Goal: Information Seeking & Learning: Learn about a topic

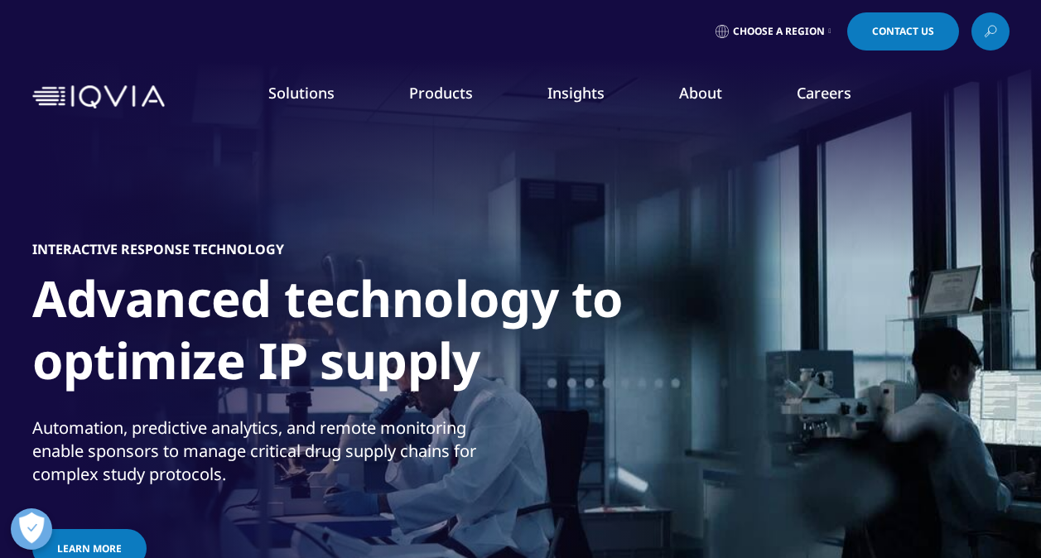
click at [55, 87] on img at bounding box center [98, 97] width 133 height 24
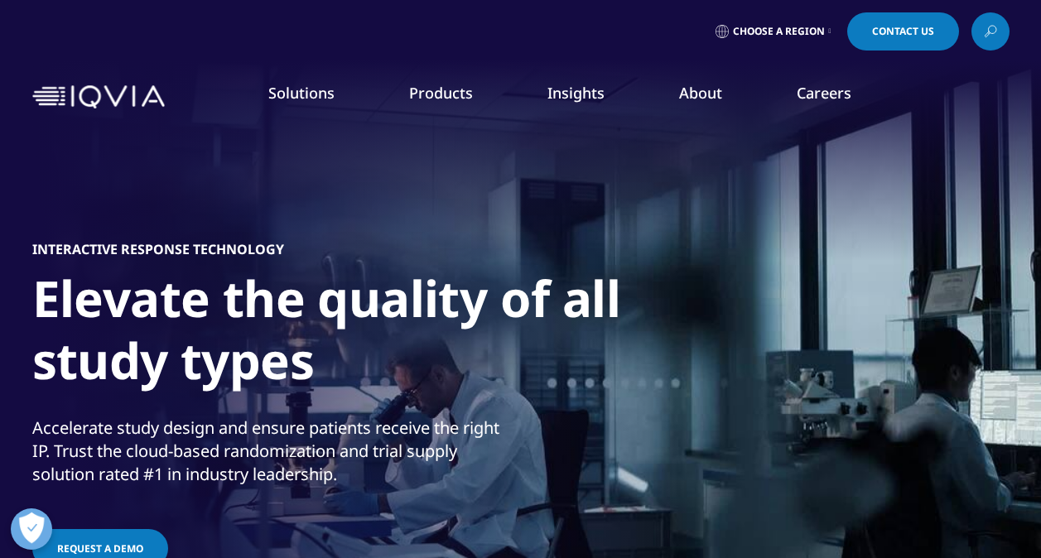
click at [96, 392] on link "Technologies" at bounding box center [78, 393] width 75 height 17
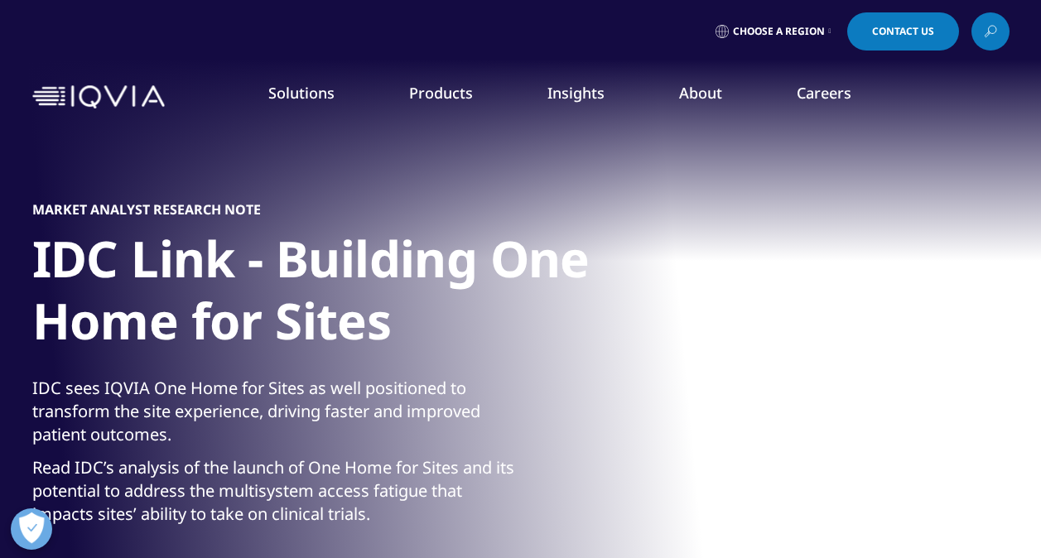
click at [1001, 32] on link at bounding box center [991, 31] width 38 height 38
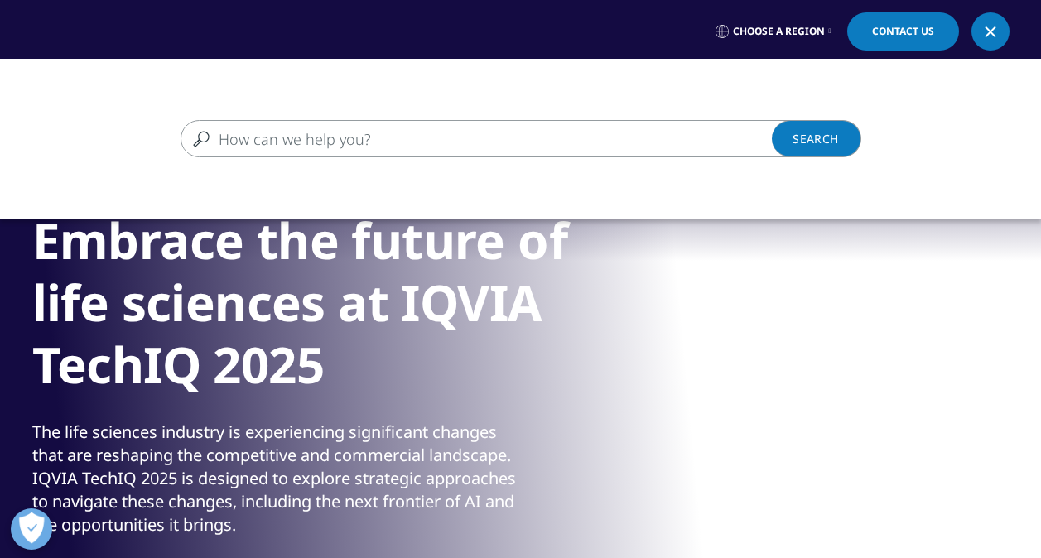
click at [351, 130] on input "Search" at bounding box center [497, 138] width 633 height 37
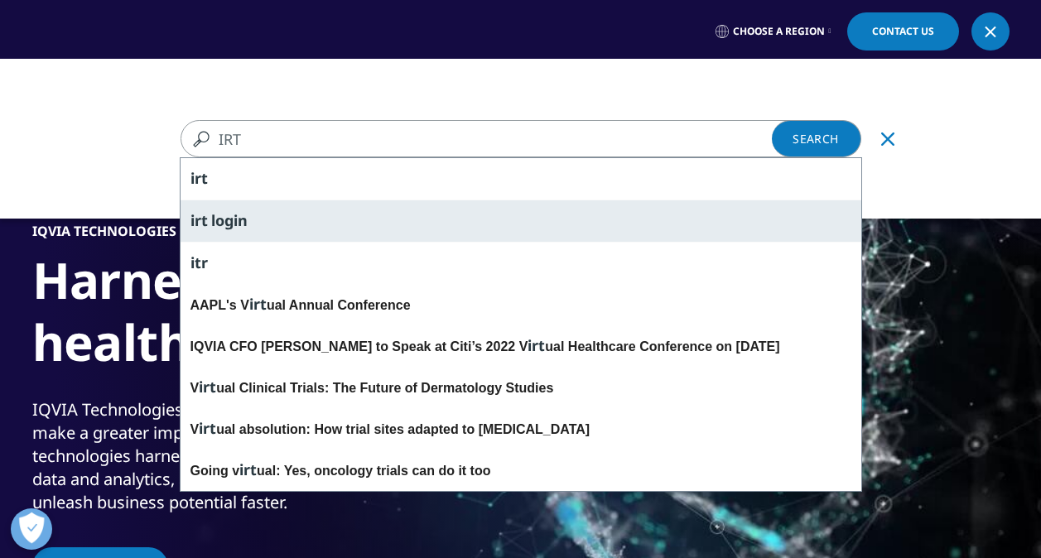
type input "IRT"
click at [219, 212] on span "login" at bounding box center [229, 220] width 36 height 20
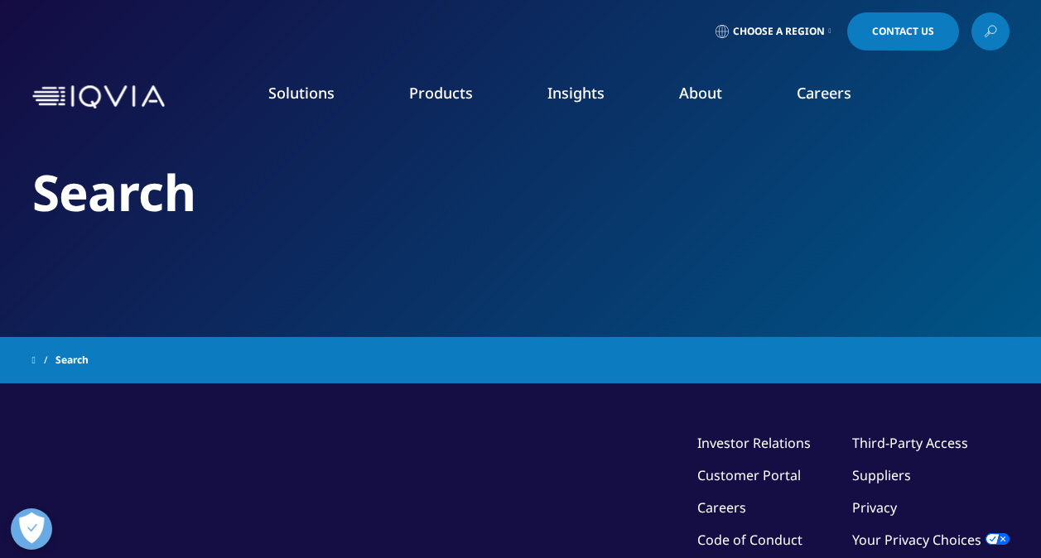
type input "irt login"
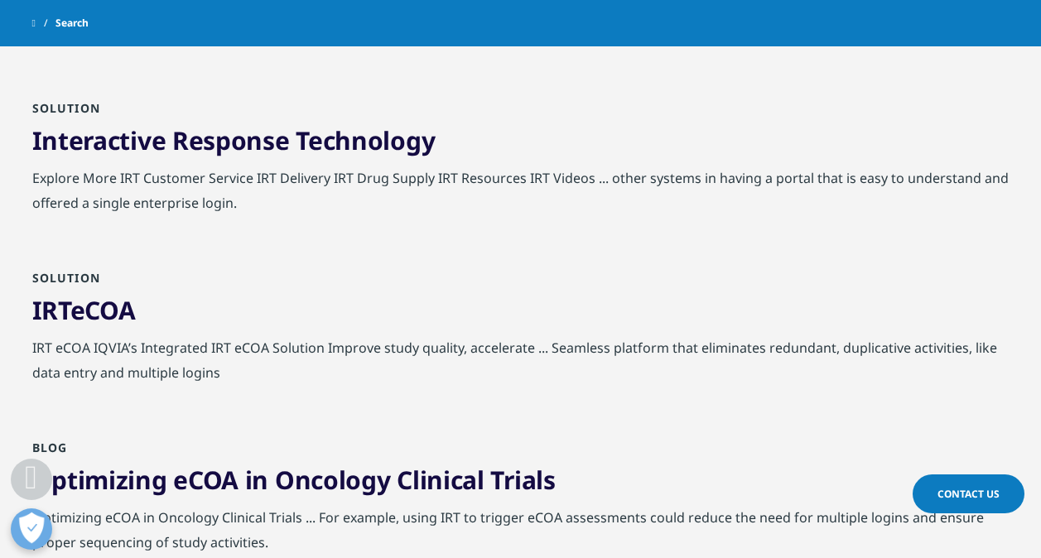
scroll to position [367, 0]
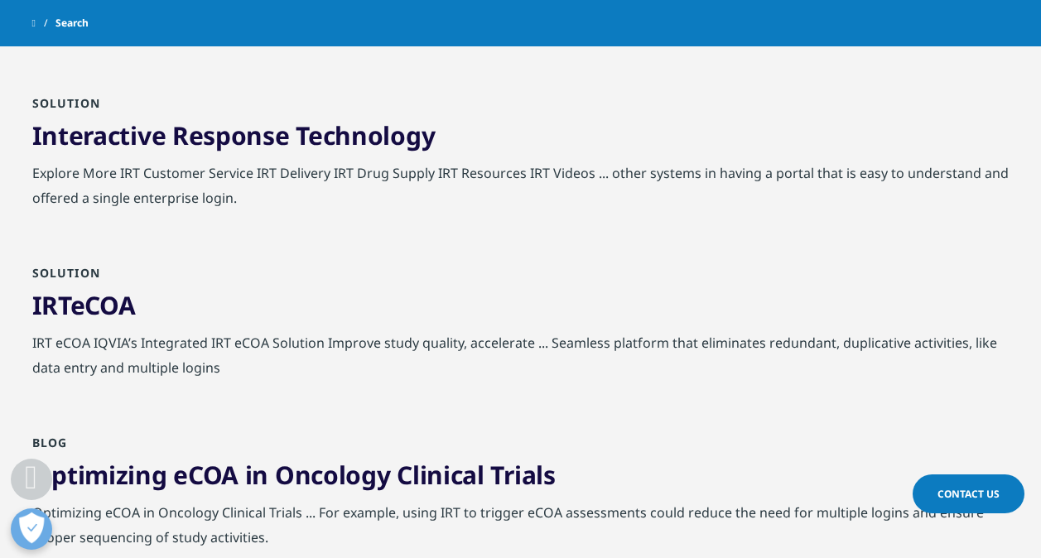
click at [367, 136] on link "Interactive Response Technology" at bounding box center [233, 135] width 403 height 34
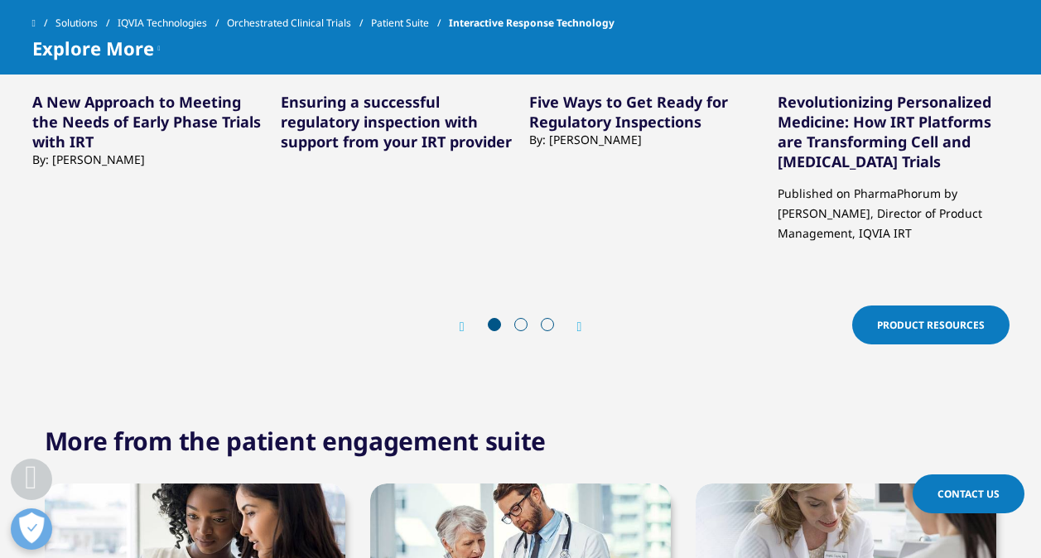
scroll to position [5215, 0]
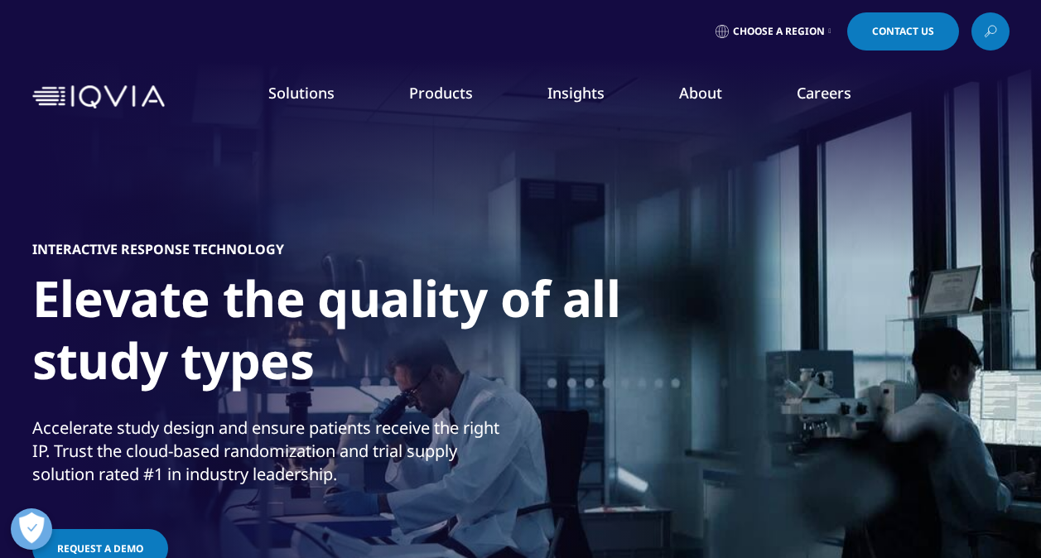
click at [113, 252] on h5 "INTERACTIVE RESPONSE TECHNOLOGY" at bounding box center [158, 249] width 252 height 17
click at [130, 374] on h1 "Elevate the quality of all study types" at bounding box center [342, 335] width 621 height 134
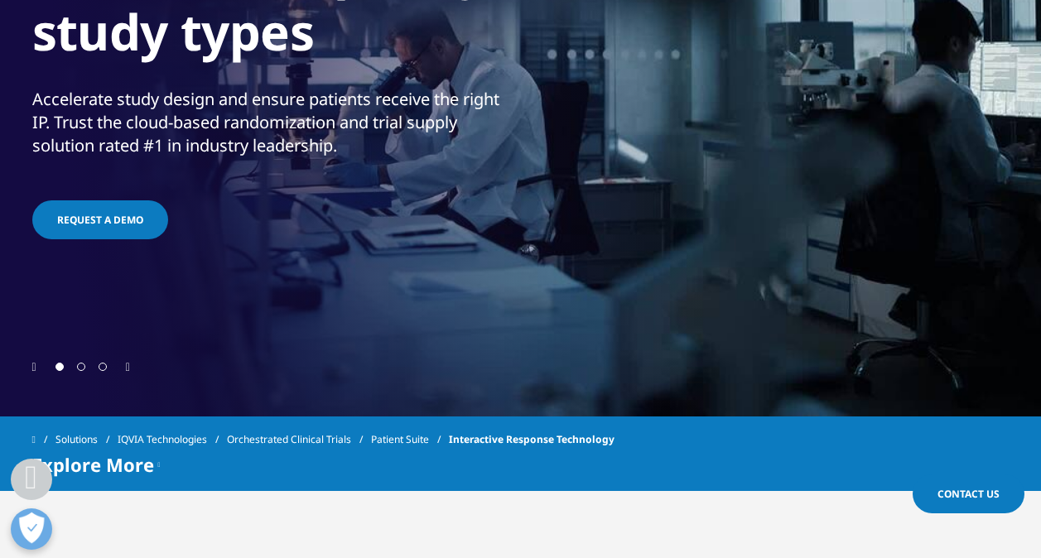
scroll to position [307, 0]
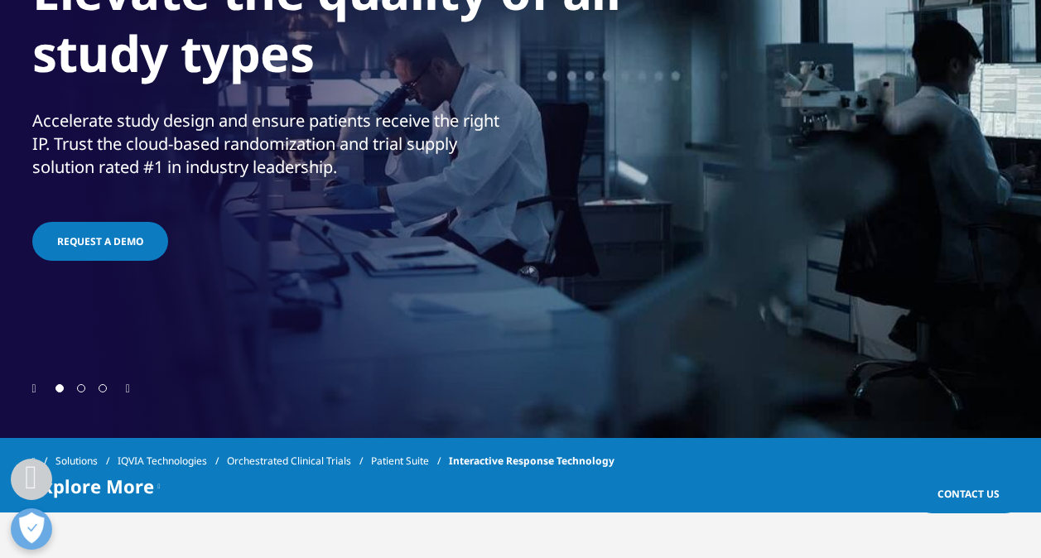
click at [124, 243] on span "Request a demo" at bounding box center [100, 241] width 86 height 14
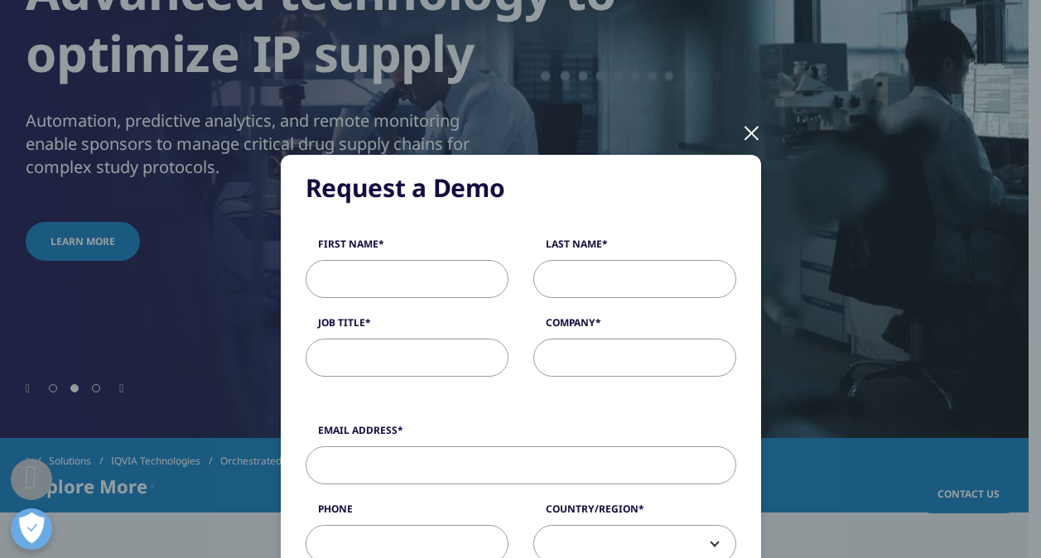
click at [750, 130] on div at bounding box center [751, 132] width 19 height 46
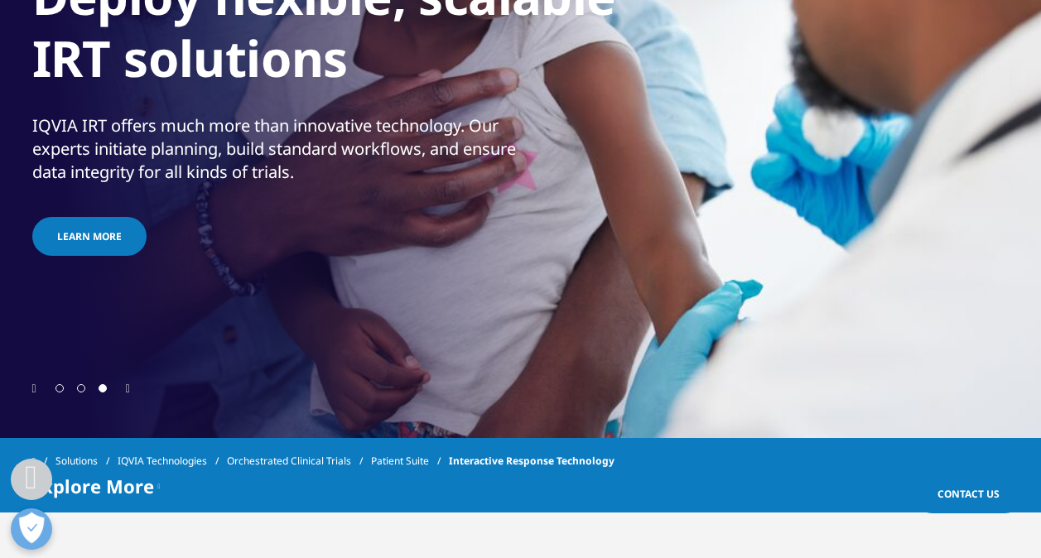
click at [161, 483] on icon at bounding box center [159, 486] width 2 height 20
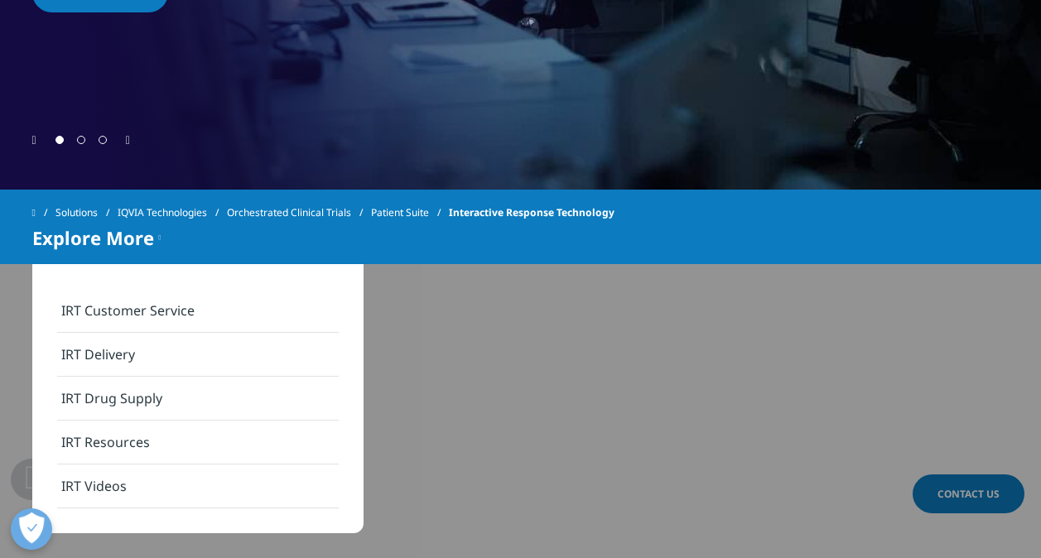
scroll to position [545, 0]
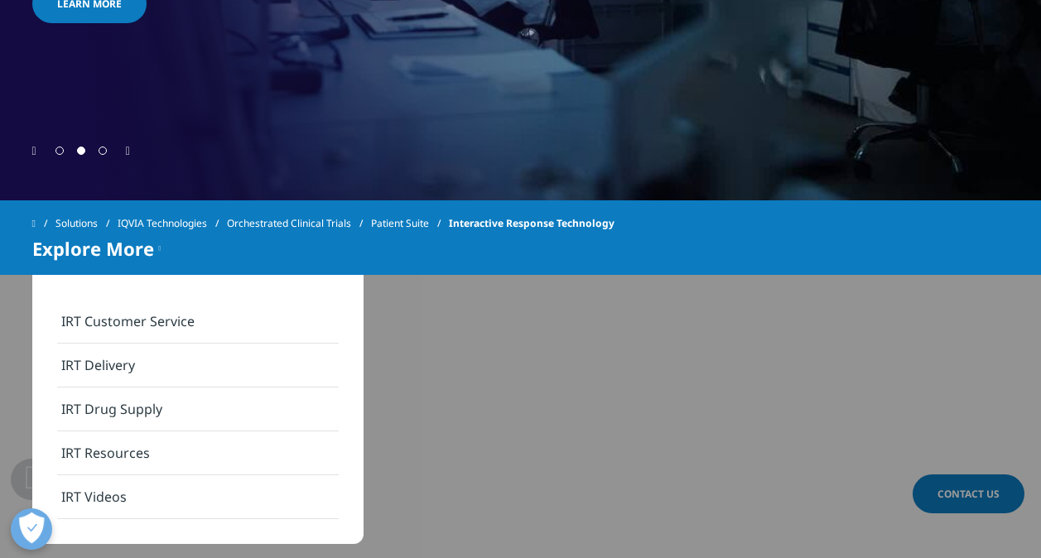
click at [126, 354] on link "IRT Delivery" at bounding box center [198, 366] width 282 height 44
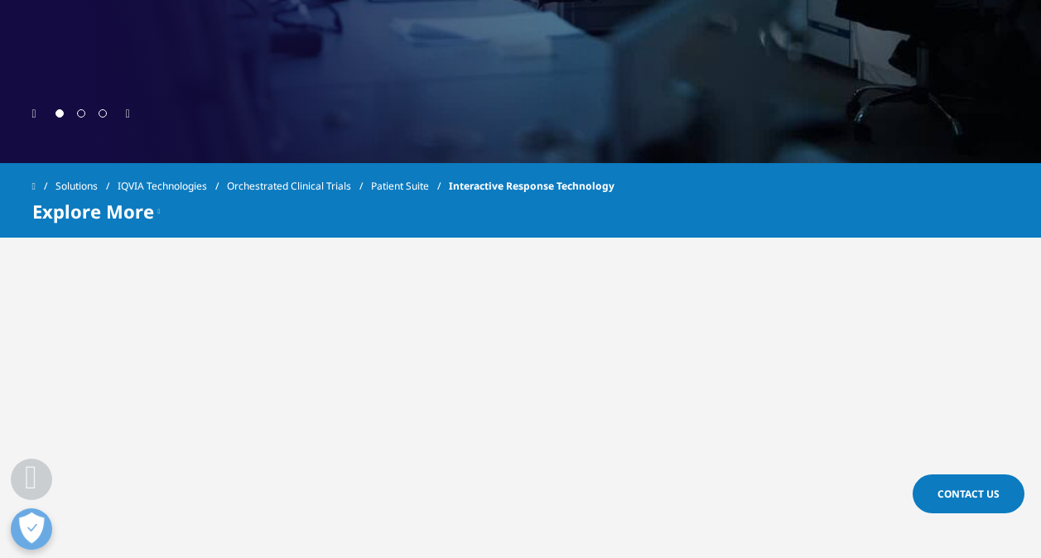
scroll to position [577, 0]
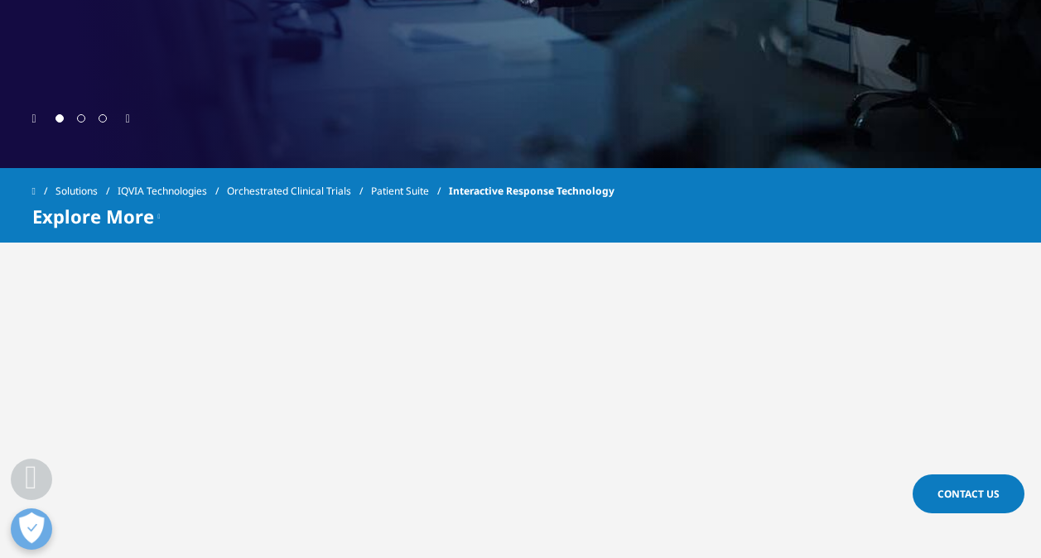
click at [392, 188] on link "Patient Suite" at bounding box center [410, 191] width 78 height 30
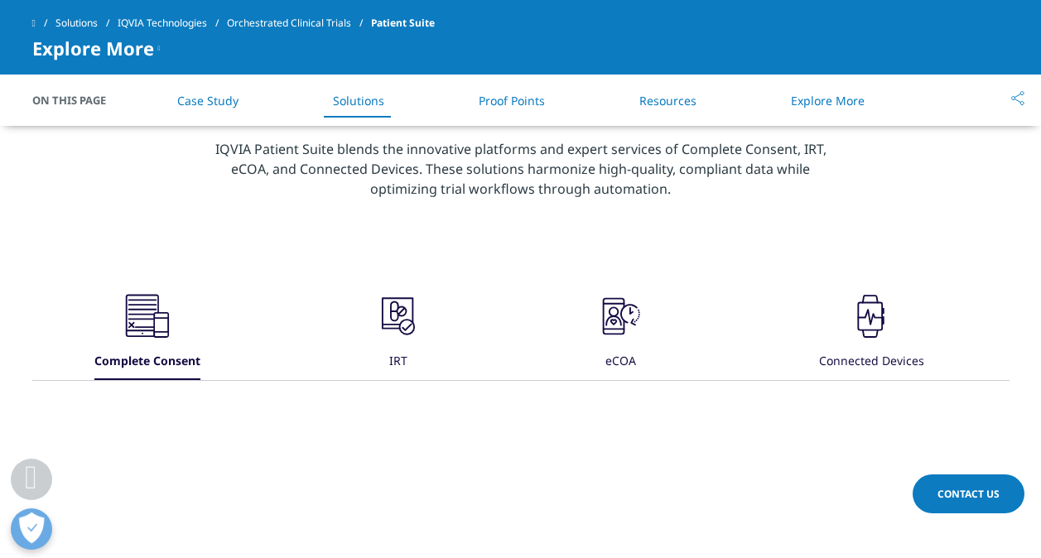
scroll to position [1391, 0]
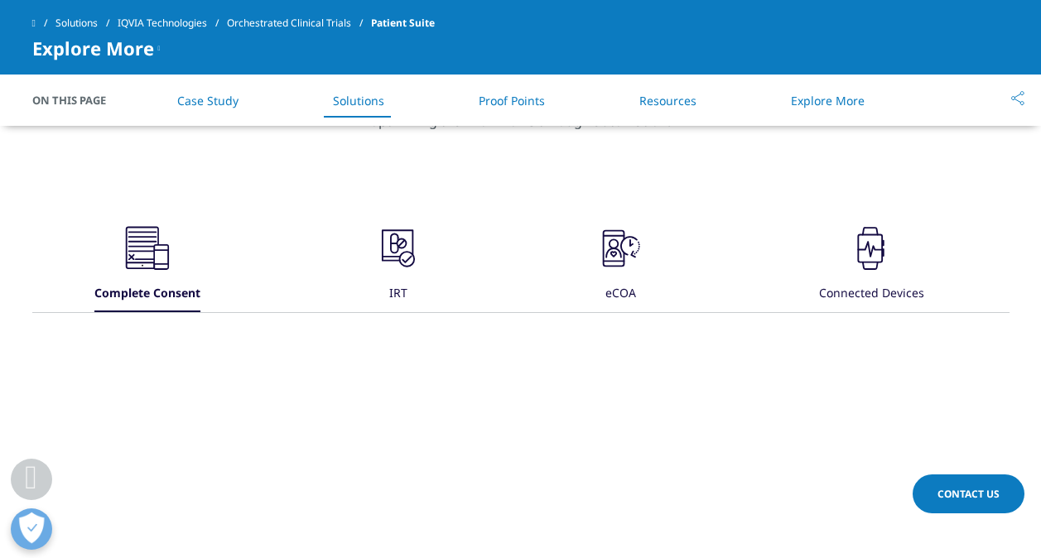
click at [404, 239] on icon at bounding box center [402, 244] width 11 height 11
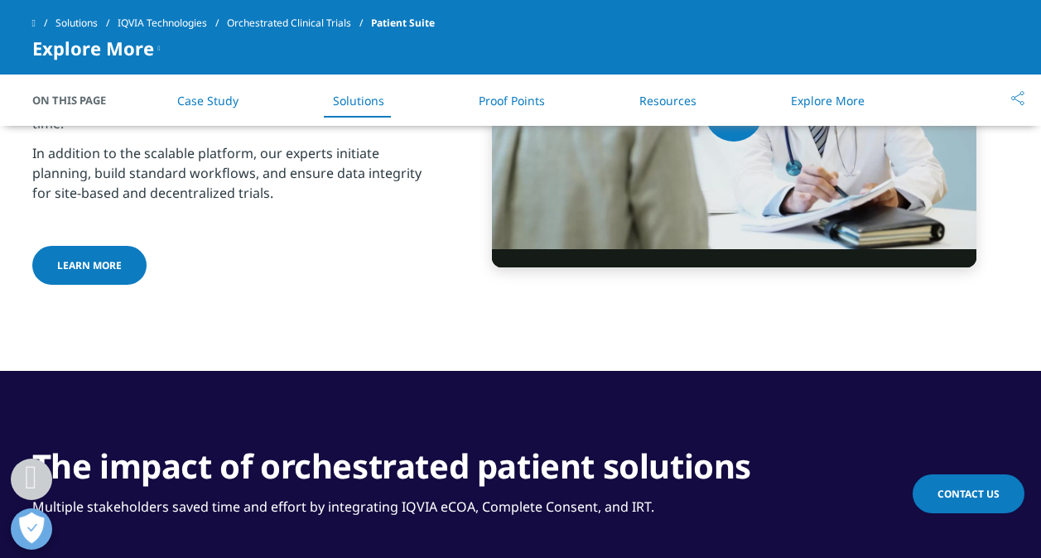
scroll to position [1814, 0]
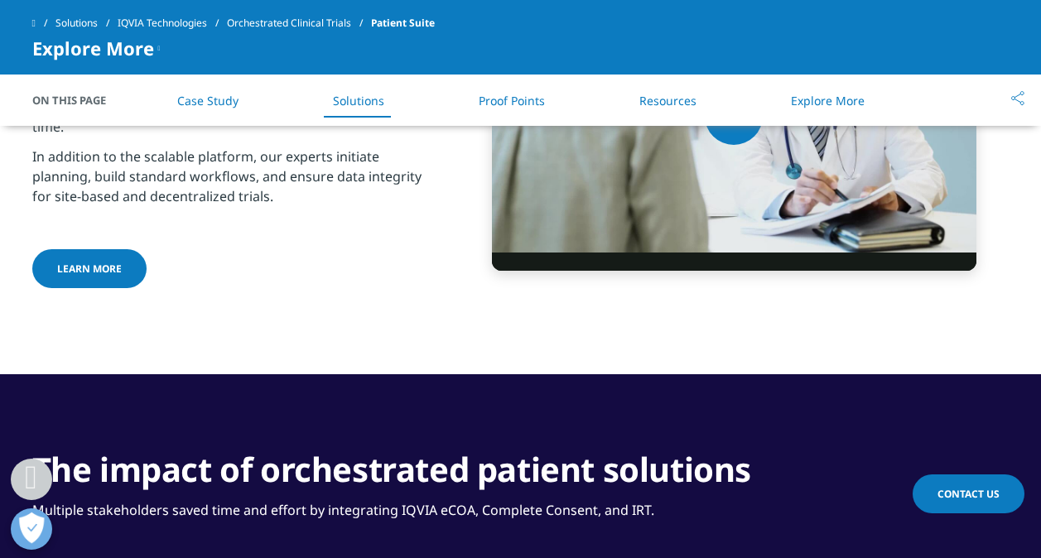
click at [117, 278] on link "LEARN MORE" at bounding box center [89, 268] width 114 height 39
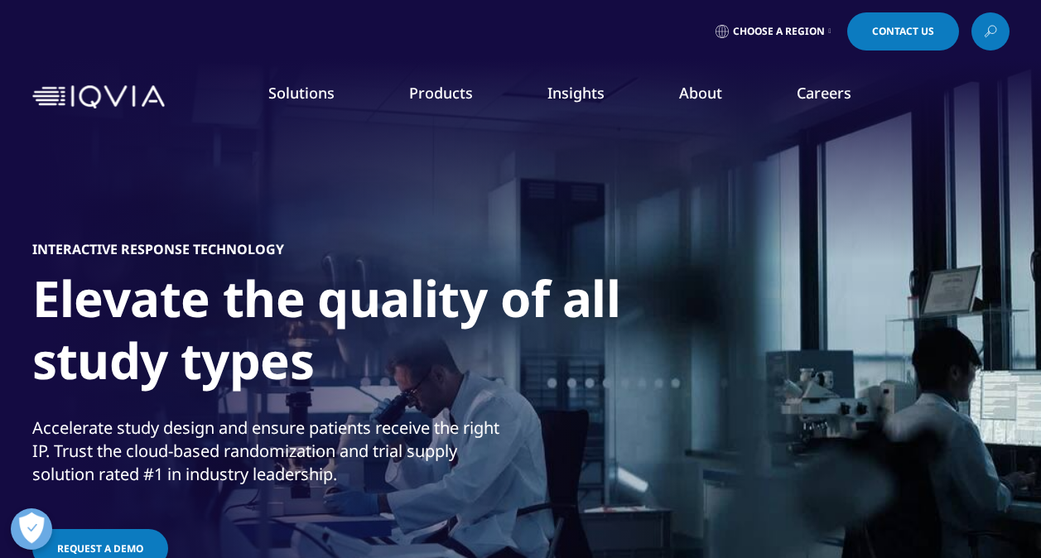
click at [123, 247] on h5 "INTERACTIVE RESPONSE TECHNOLOGY" at bounding box center [158, 249] width 252 height 17
